Goal: Navigation & Orientation: Find specific page/section

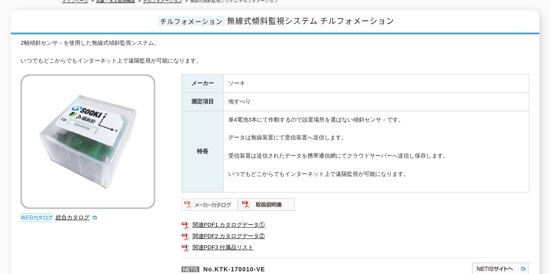
click at [217, 198] on img at bounding box center [209, 205] width 57 height 14
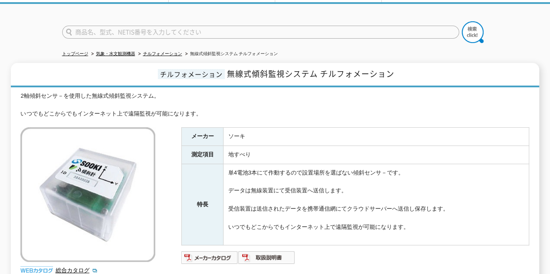
scroll to position [53, 0]
click at [127, 51] on link "気象・水文観測機器" at bounding box center [115, 53] width 39 height 5
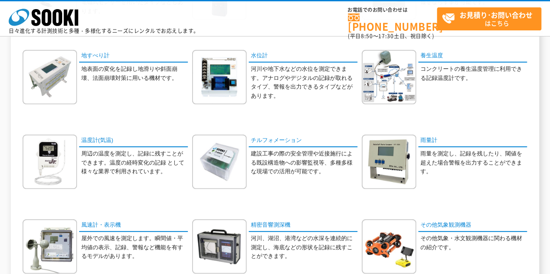
scroll to position [194, 0]
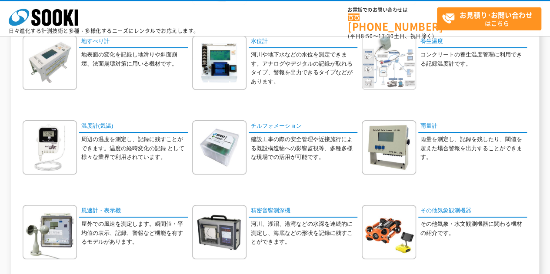
click at [398, 69] on img at bounding box center [389, 63] width 54 height 54
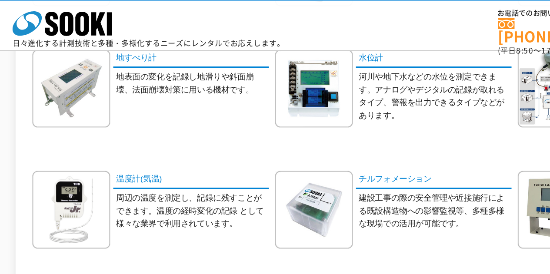
click at [292, 74] on p "河川や地下水などの水位を測定できます。アナログやデジタルの記録が取れるタイプ、警報を出力できるタイプなどがあります。" at bounding box center [303, 68] width 107 height 36
click at [273, 76] on p "河川や地下水などの水位を測定できます。アナログやデジタルの記録が取れるタイプ、警報を出力できるタイプなどがあります。" at bounding box center [303, 68] width 107 height 36
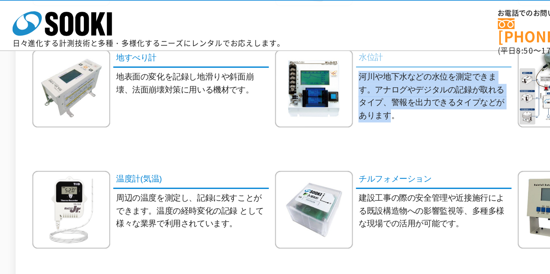
drag, startPoint x: 271, startPoint y: 82, endPoint x: 277, endPoint y: 45, distance: 37.0
click at [277, 45] on div "水位計 河川や地下水などの水位を測定できます。アナログやデジタルの記録が取れるタイプ、警報を出力できるタイプなどがあります。" at bounding box center [274, 69] width 165 height 67
click at [277, 45] on link "水位計" at bounding box center [303, 42] width 109 height 13
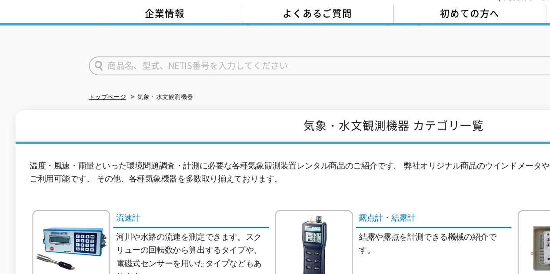
scroll to position [0, 0]
